Goal: Transaction & Acquisition: Purchase product/service

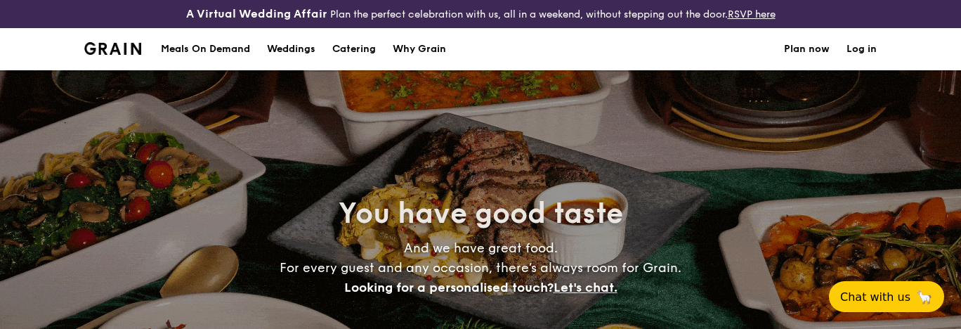
select select
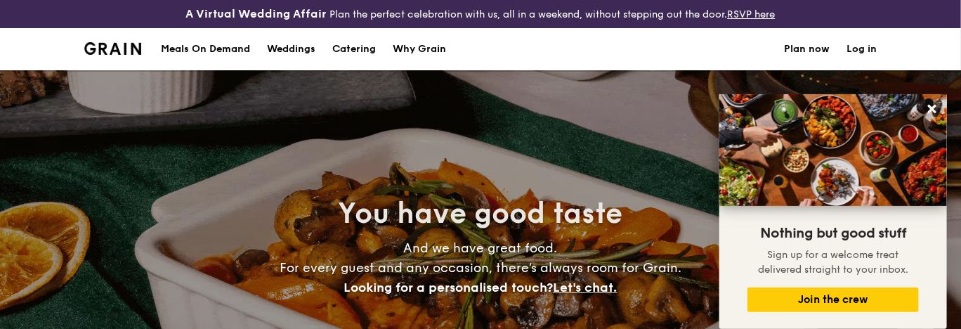
click at [354, 44] on h1 "Catering" at bounding box center [354, 49] width 44 height 42
click at [358, 48] on h1 "Catering" at bounding box center [354, 49] width 44 height 42
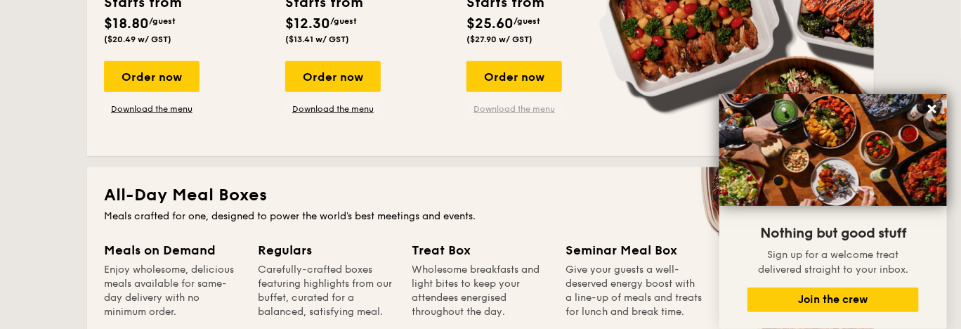
scroll to position [422, 0]
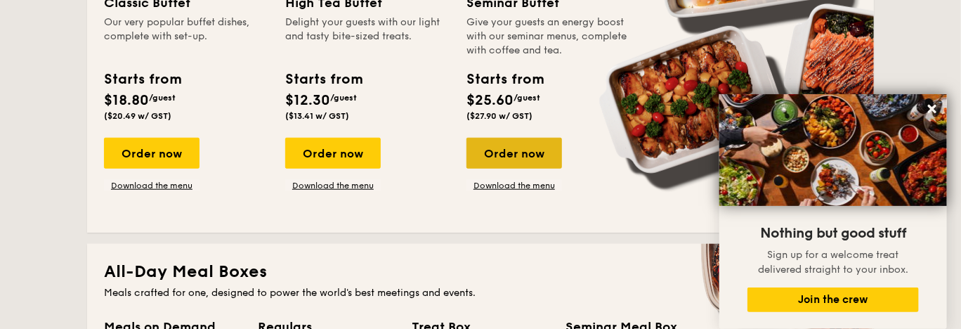
click at [516, 152] on div "Order now" at bounding box center [515, 153] width 96 height 31
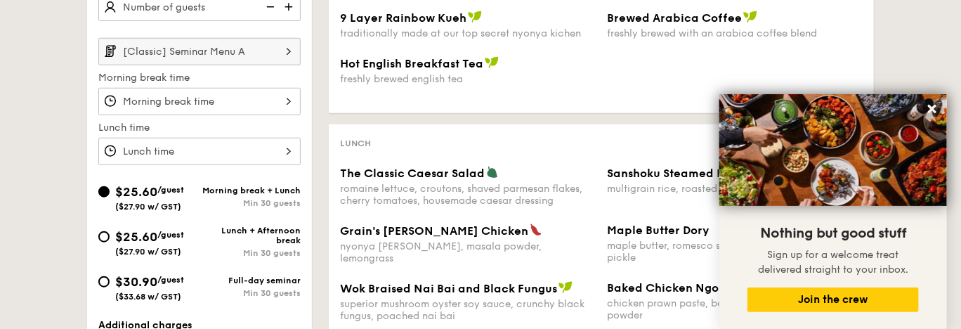
scroll to position [491, 0]
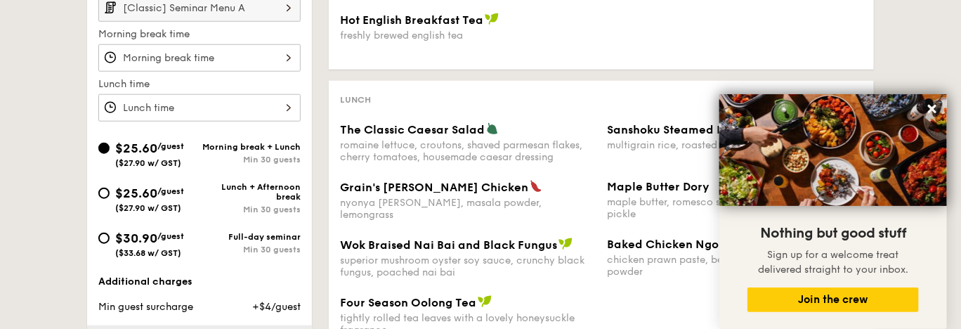
click at [103, 196] on div "$25.60 /guest ($27.90 w/ GST)" at bounding box center [148, 198] width 101 height 30
click at [103, 196] on input "$25.60 /guest ($27.90 w/ GST) Lunch + Afternoon break Min 30 guests" at bounding box center [103, 193] width 11 height 11
radio input "true"
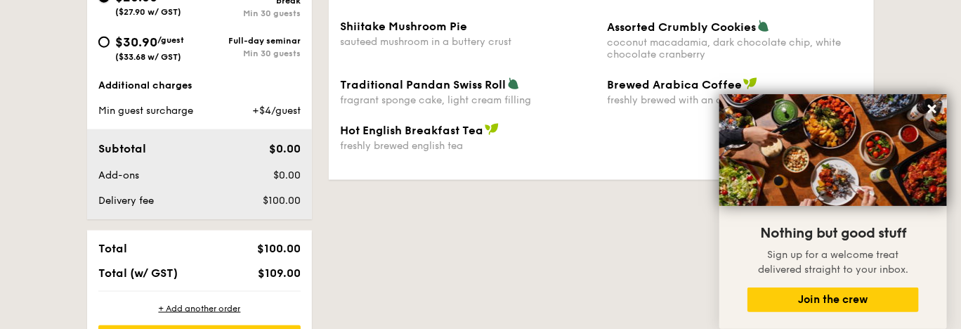
scroll to position [772, 0]
